Goal: Task Accomplishment & Management: Complete application form

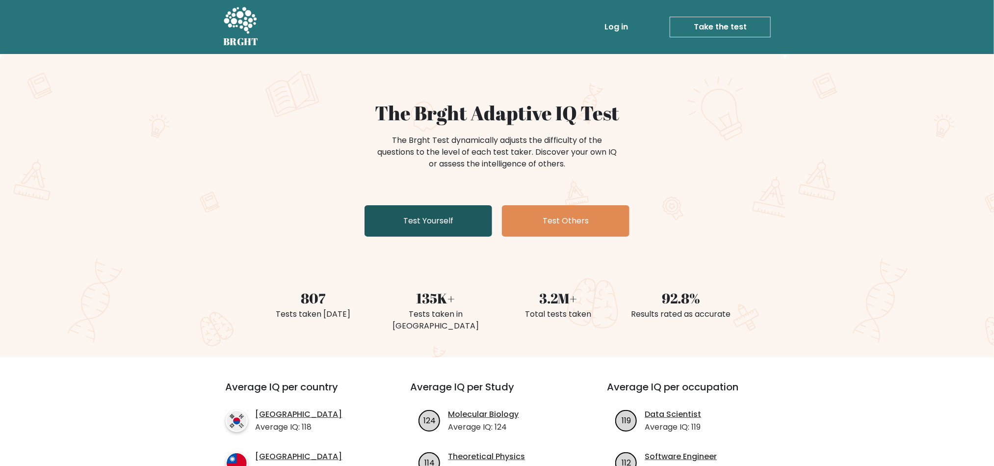
drag, startPoint x: 0, startPoint y: 0, endPoint x: 434, endPoint y: 227, distance: 490.0
click at [434, 227] on link "Test Yourself" at bounding box center [429, 220] width 128 height 31
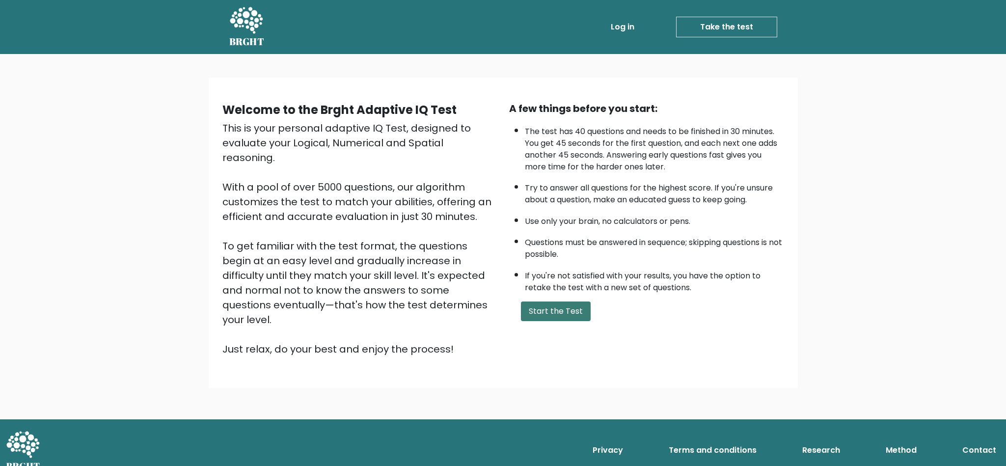
click at [539, 308] on button "Start the Test" at bounding box center [556, 311] width 70 height 20
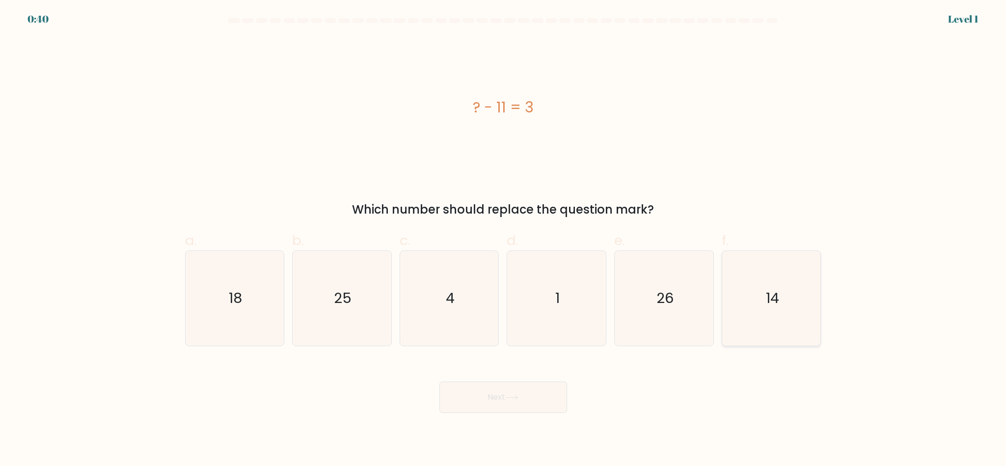
click at [813, 302] on icon "14" at bounding box center [771, 298] width 95 height 95
click at [504, 240] on input "f. 14" at bounding box center [503, 236] width 0 height 6
radio input "true"
click at [512, 403] on button "Next" at bounding box center [503, 396] width 128 height 31
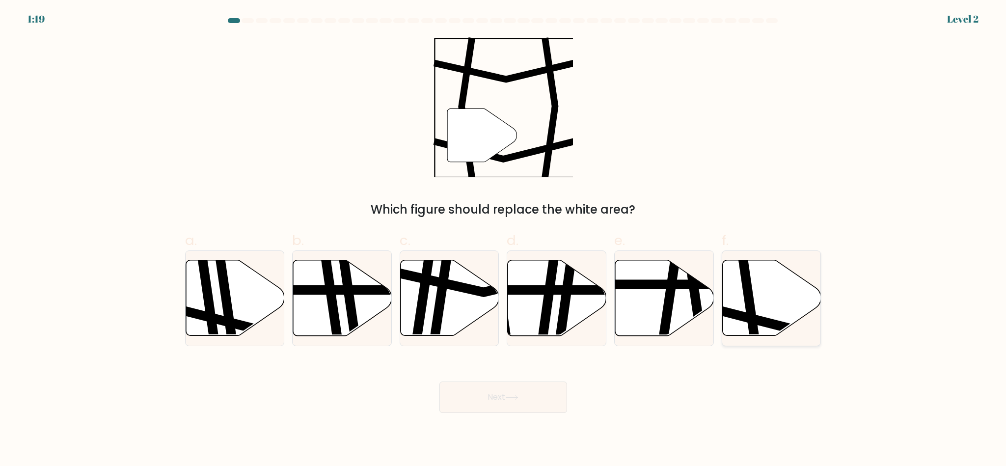
click at [757, 316] on icon at bounding box center [803, 318] width 199 height 25
click at [504, 240] on input "f." at bounding box center [503, 236] width 0 height 6
radio input "true"
click at [537, 405] on button "Next" at bounding box center [503, 396] width 128 height 31
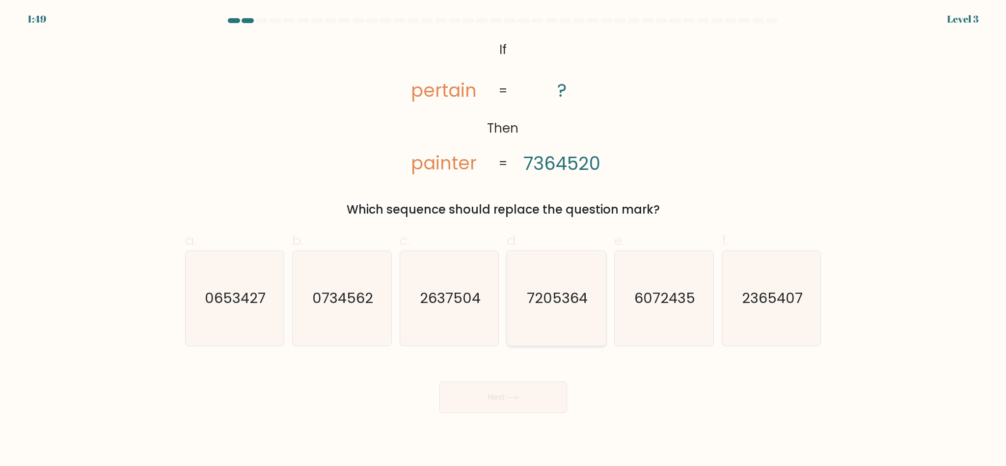
click at [559, 316] on icon "7205364" at bounding box center [556, 298] width 95 height 95
click at [504, 240] on input "d. 7205364" at bounding box center [503, 236] width 0 height 6
radio input "true"
click at [521, 394] on button "Next" at bounding box center [503, 396] width 128 height 31
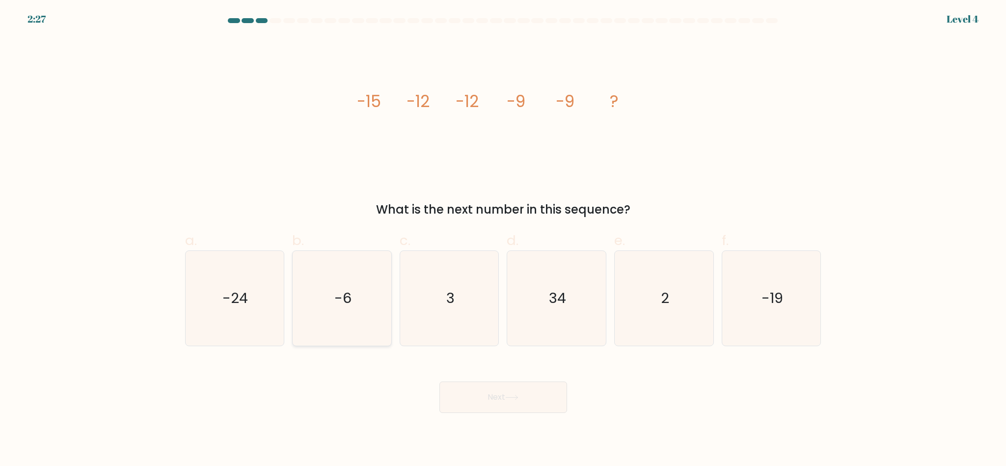
click at [322, 308] on icon "-6" at bounding box center [342, 298] width 95 height 95
click at [503, 240] on input "b. -6" at bounding box center [503, 236] width 0 height 6
radio input "true"
click at [495, 388] on button "Next" at bounding box center [503, 396] width 128 height 31
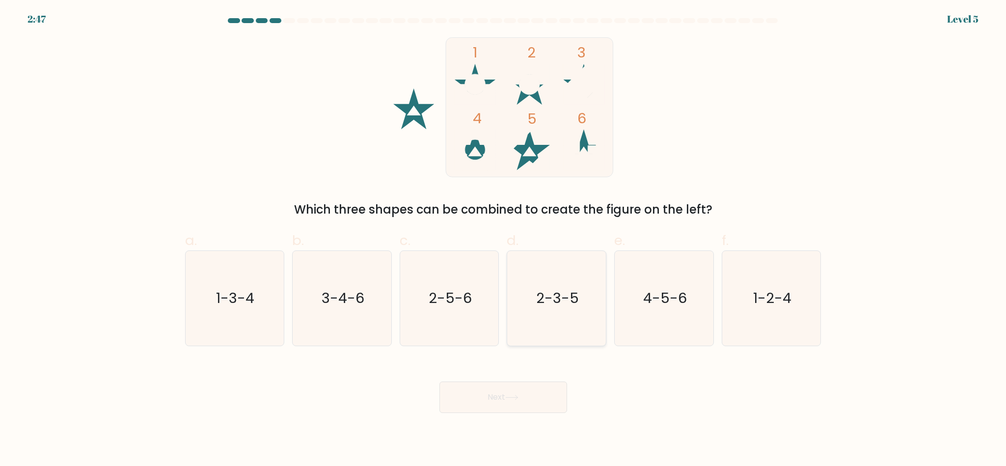
click at [567, 304] on text "2-3-5" at bounding box center [557, 298] width 43 height 20
click at [504, 240] on input "d. 2-3-5" at bounding box center [503, 236] width 0 height 6
radio input "true"
drag, startPoint x: 468, startPoint y: 444, endPoint x: 476, endPoint y: 412, distance: 32.4
click at [468, 427] on body "2:43 Level 5" at bounding box center [503, 233] width 1006 height 466
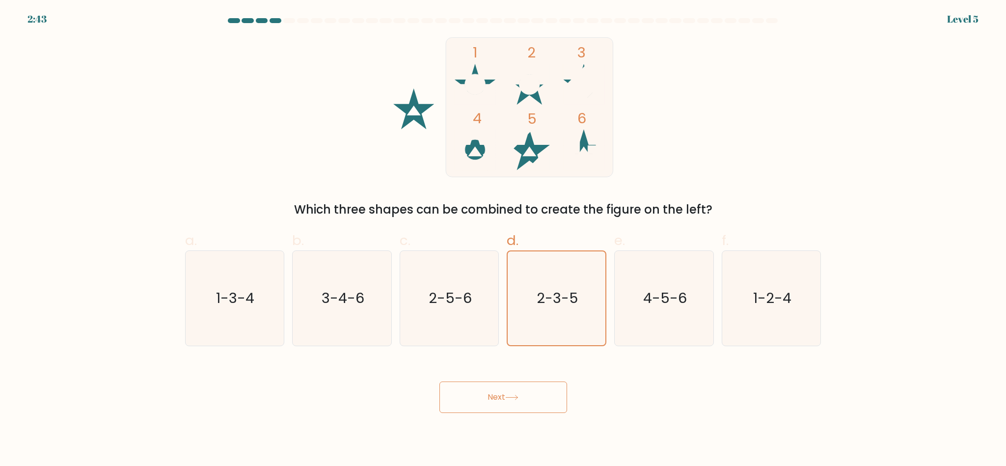
click at [485, 402] on button "Next" at bounding box center [503, 396] width 128 height 31
